Goal: Task Accomplishment & Management: Use online tool/utility

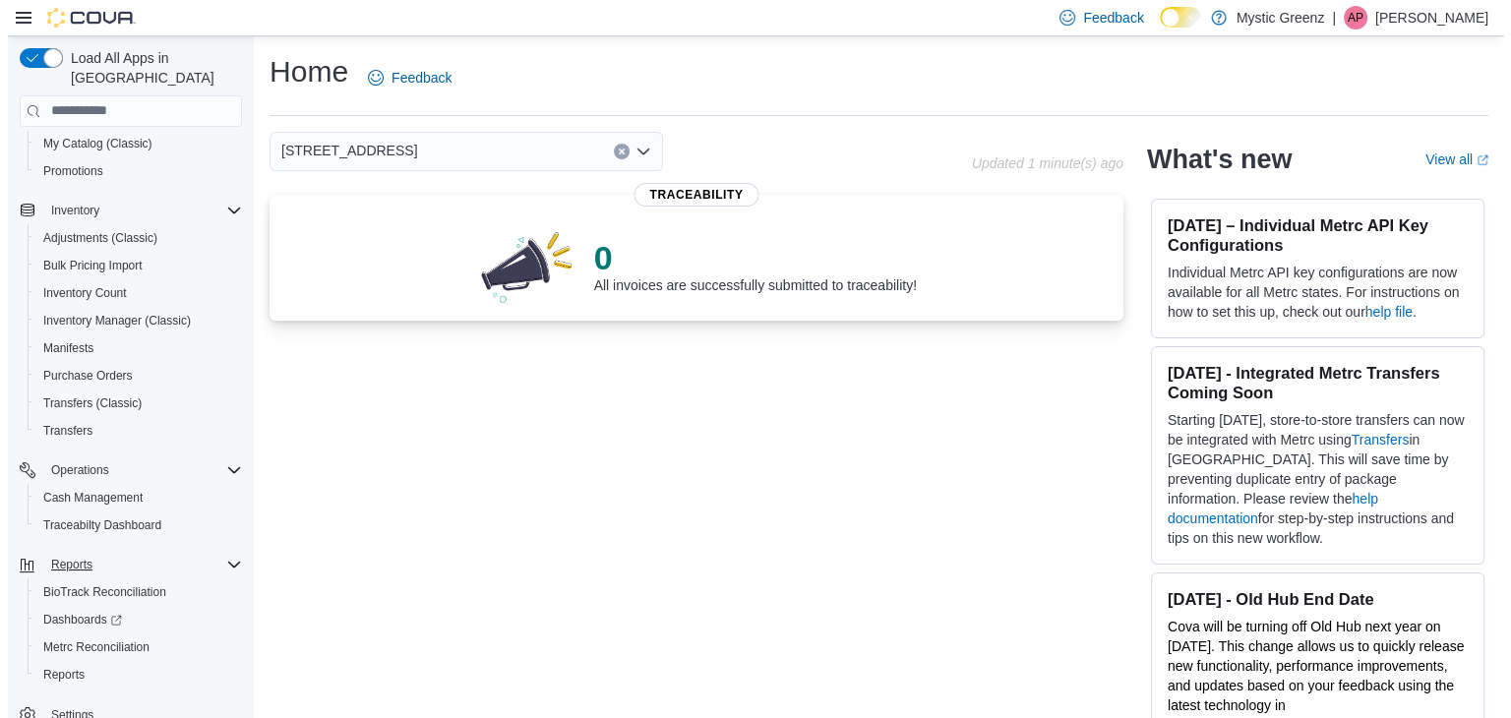
scroll to position [194, 0]
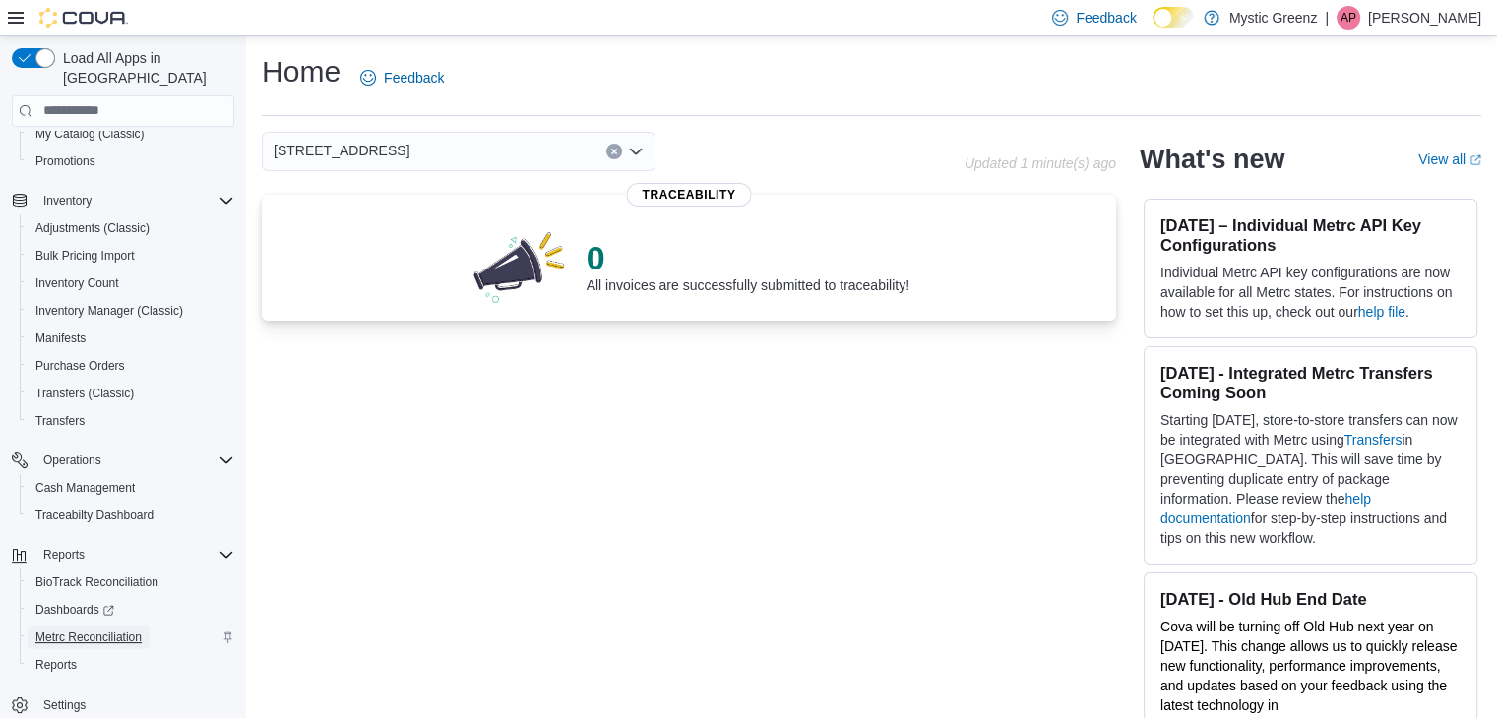
click at [93, 630] on span "Metrc Reconciliation" at bounding box center [88, 638] width 106 height 16
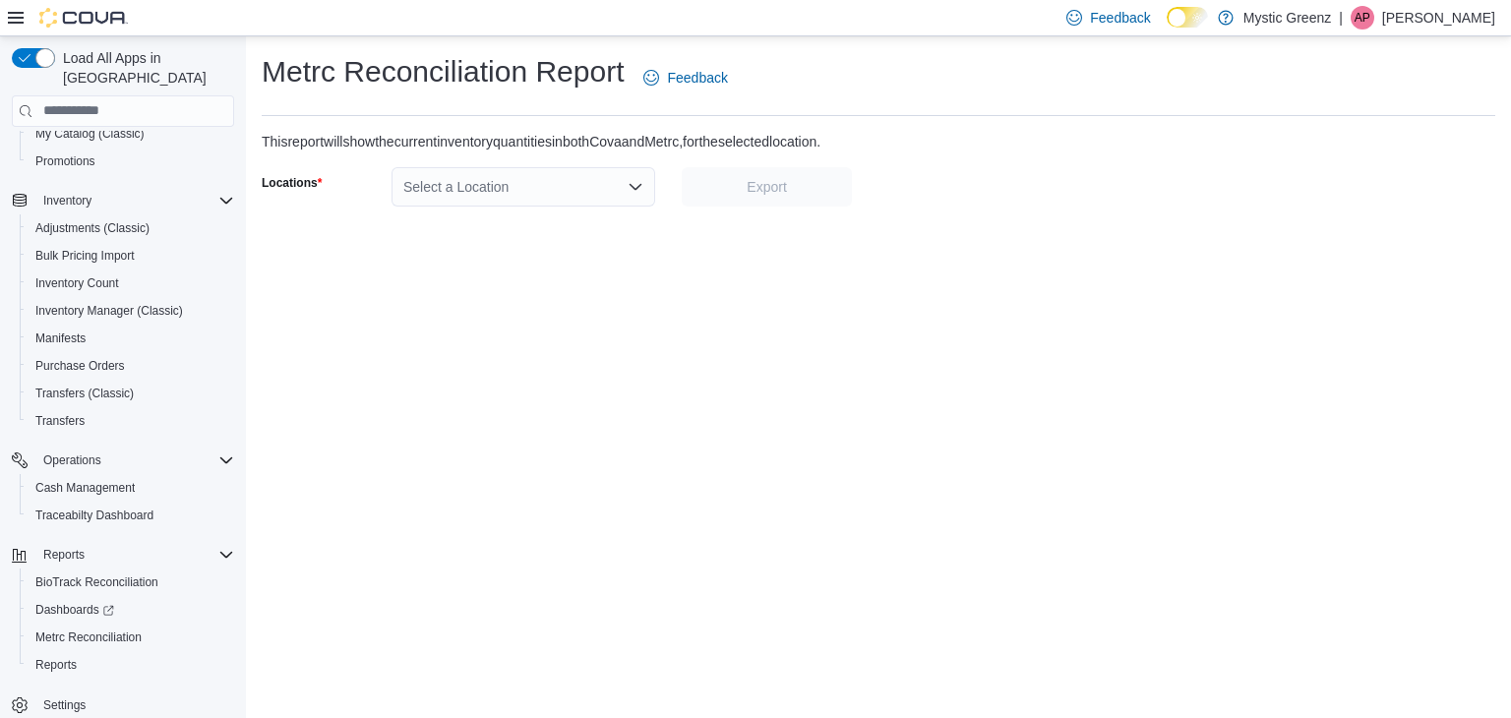
click at [636, 198] on div "Select a Location" at bounding box center [524, 186] width 264 height 39
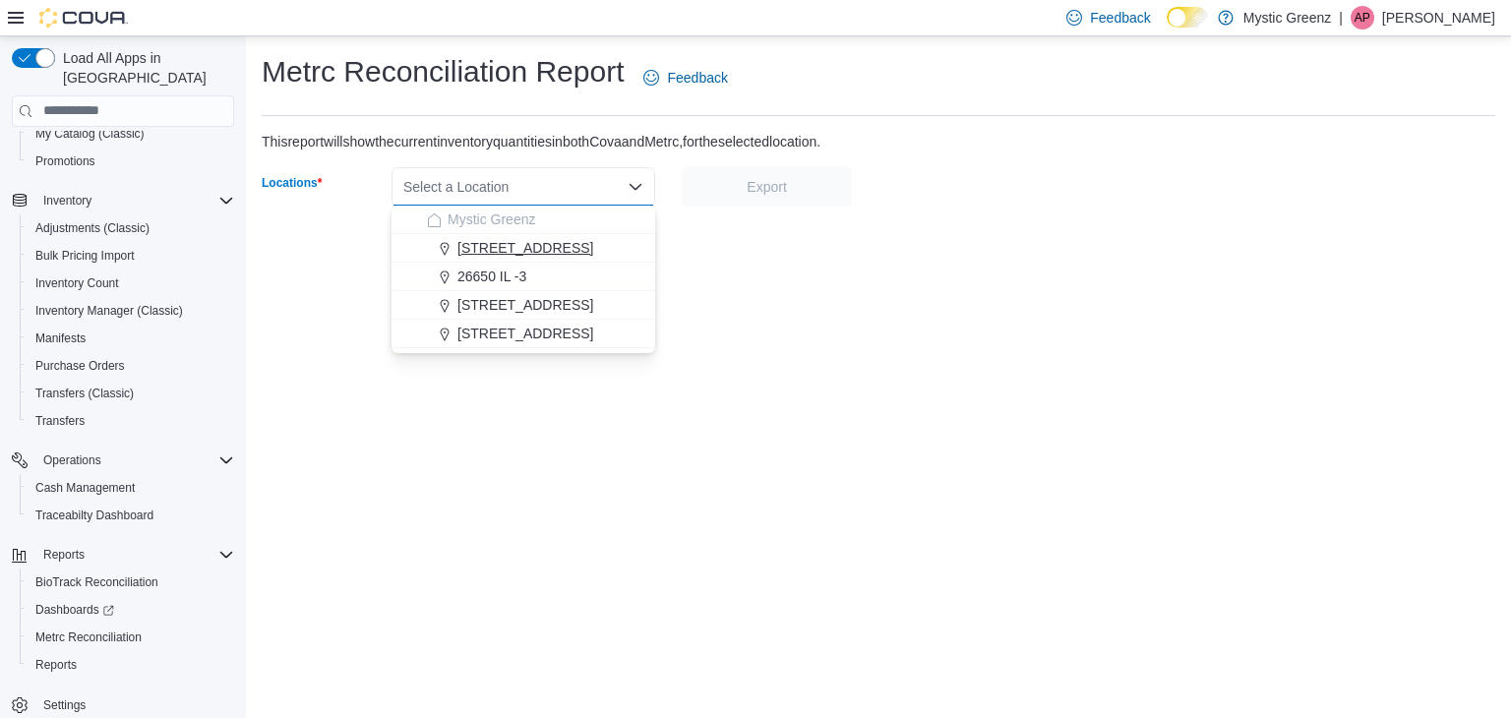
click at [575, 249] on span "1120 Woodlawn Rd" at bounding box center [526, 248] width 136 height 20
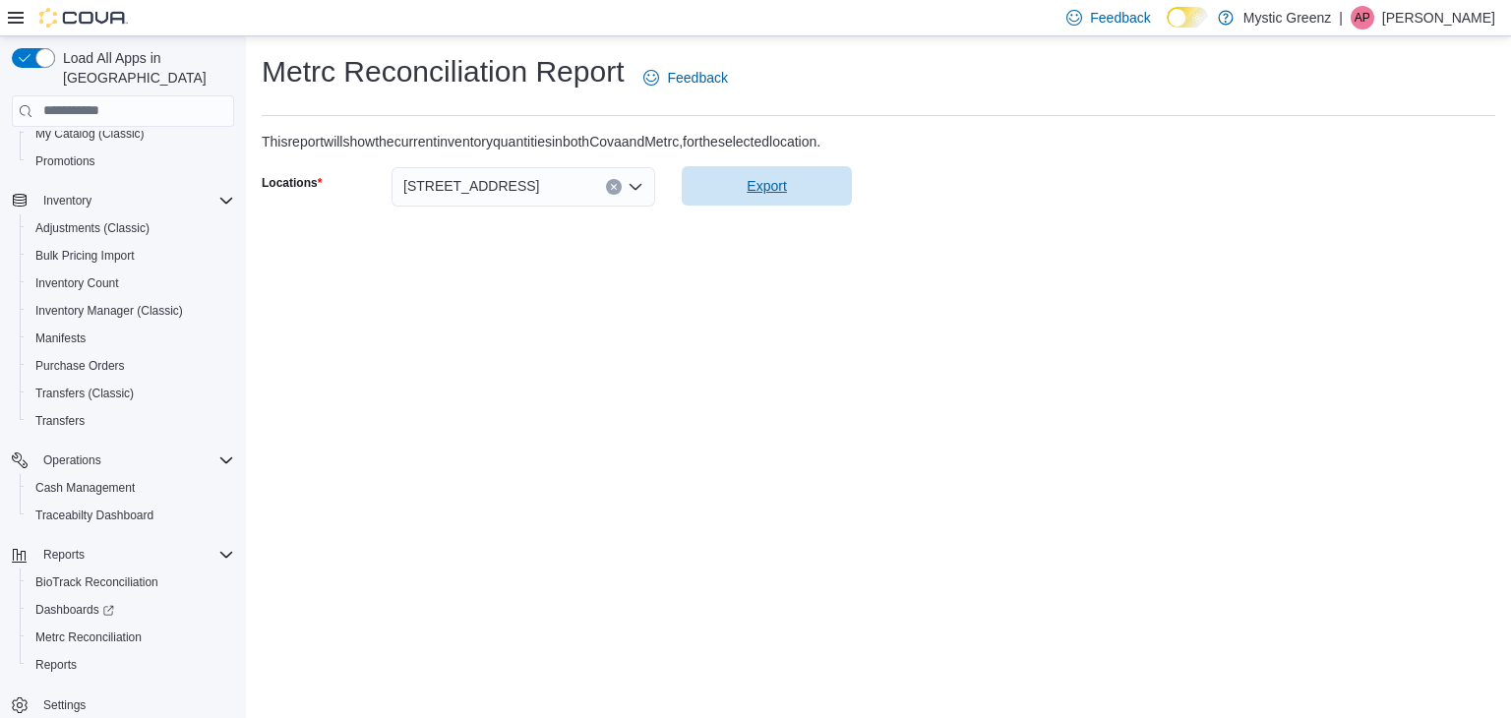
click at [764, 196] on span "Export" at bounding box center [767, 185] width 147 height 39
